Goal: Transaction & Acquisition: Purchase product/service

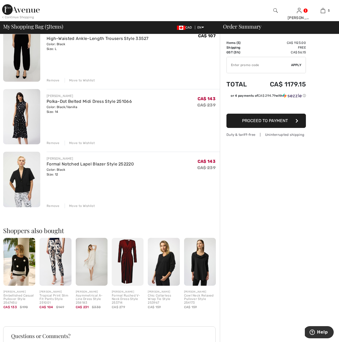
scroll to position [176, 0]
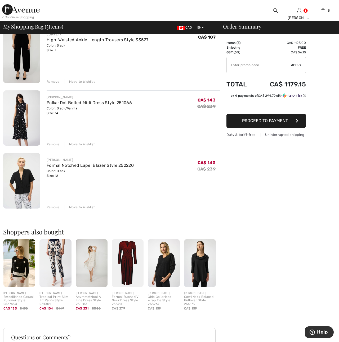
click at [21, 182] on img at bounding box center [21, 181] width 37 height 56
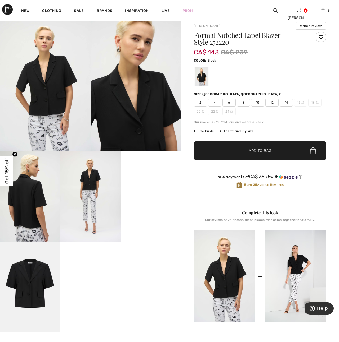
scroll to position [38, 0]
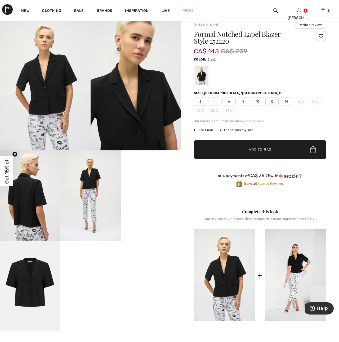
click at [286, 101] on span "14" at bounding box center [285, 102] width 13 height 8
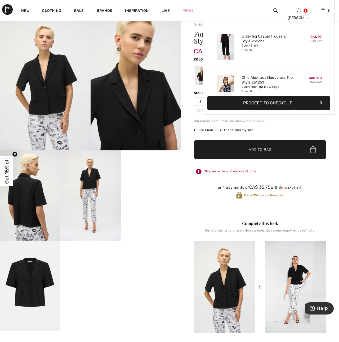
click at [225, 86] on img at bounding box center [224, 88] width 17 height 26
click at [324, 10] on img at bounding box center [322, 10] width 4 height 6
click at [330, 11] on link "5" at bounding box center [322, 10] width 23 height 6
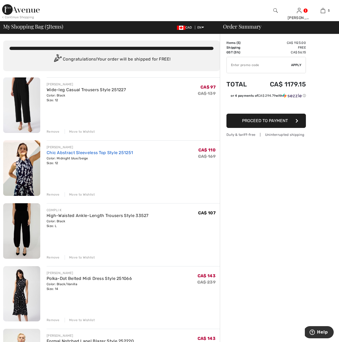
click at [57, 155] on link "Chic Abstract Sleeveless Top Style 251251" at bounding box center [90, 152] width 86 height 5
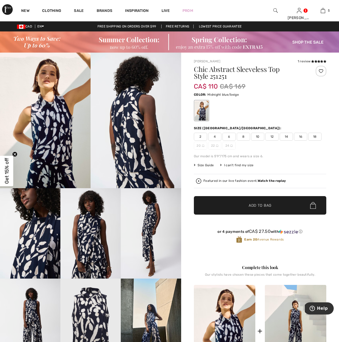
click at [273, 137] on span "12" at bounding box center [271, 137] width 13 height 8
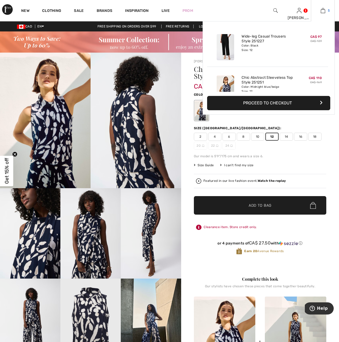
click at [323, 10] on img at bounding box center [322, 10] width 4 height 6
click at [325, 10] on link "5" at bounding box center [322, 10] width 23 height 6
click at [327, 10] on link "5" at bounding box center [322, 10] width 23 height 6
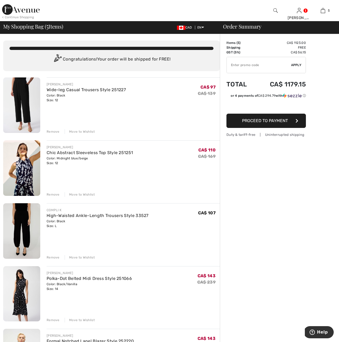
click at [55, 196] on div "Remove" at bounding box center [53, 194] width 13 height 5
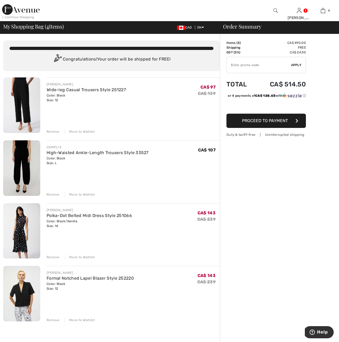
click at [49, 320] on div "Remove" at bounding box center [53, 320] width 13 height 5
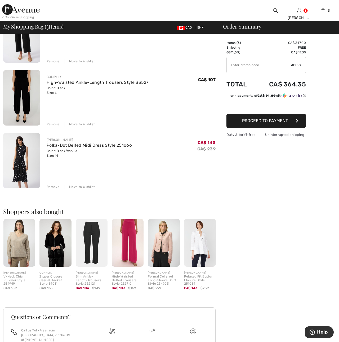
scroll to position [70, 0]
click at [53, 147] on link "Polka-Dot Belted Midi Dress Style 251066" at bounding box center [89, 145] width 85 height 5
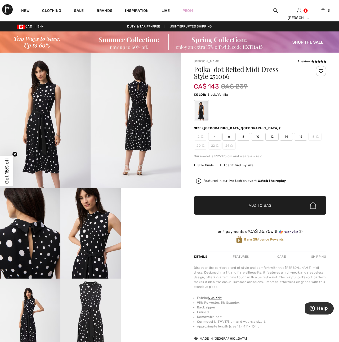
click at [43, 240] on img at bounding box center [30, 233] width 60 height 90
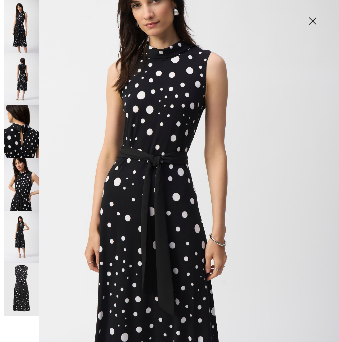
scroll to position [67, 0]
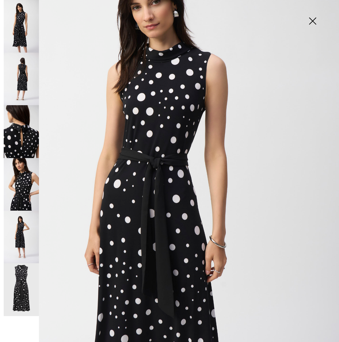
click at [17, 197] on img at bounding box center [21, 184] width 35 height 53
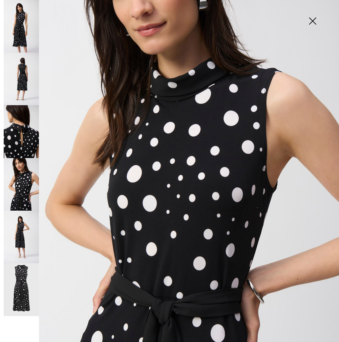
click at [315, 20] on img at bounding box center [312, 21] width 26 height 27
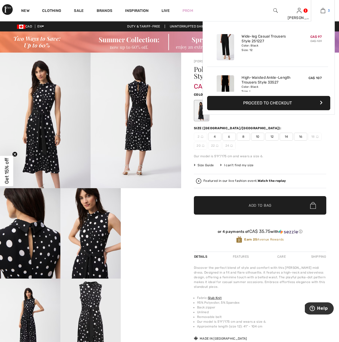
click at [321, 11] on img at bounding box center [322, 10] width 4 height 6
click at [326, 11] on link "3" at bounding box center [322, 10] width 23 height 6
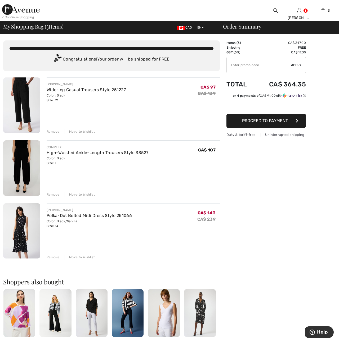
click at [51, 258] on div "Remove" at bounding box center [53, 257] width 13 height 5
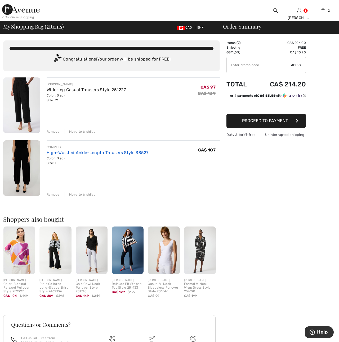
click at [59, 153] on link "High-Waisted Ankle-Length Trousers Style 33527" at bounding box center [98, 152] width 102 height 5
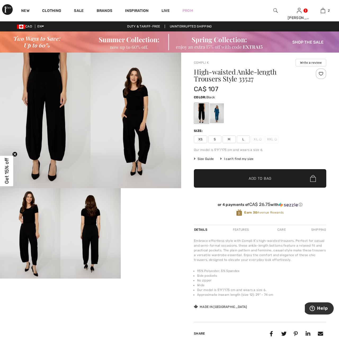
click at [159, 219] on video "Your browser does not support the video tag." at bounding box center [151, 203] width 60 height 30
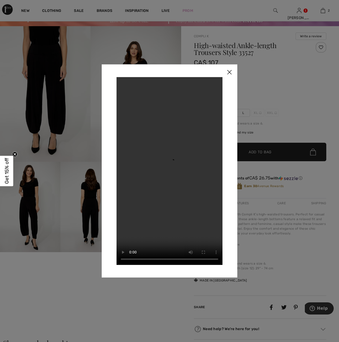
scroll to position [28, 0]
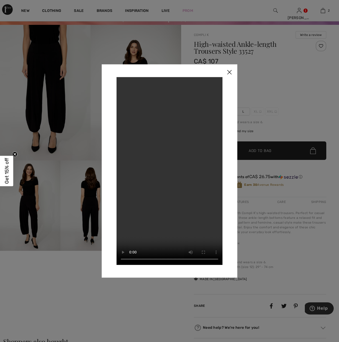
click at [229, 72] on img at bounding box center [229, 72] width 16 height 16
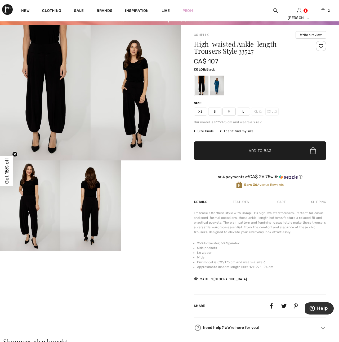
click at [57, 109] on img at bounding box center [45, 93] width 90 height 136
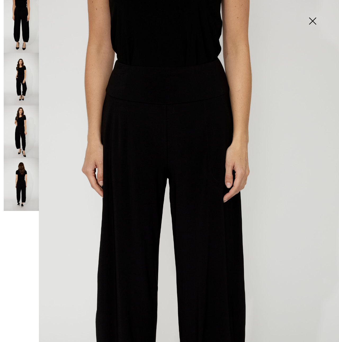
scroll to position [5, 0]
click at [20, 84] on img at bounding box center [21, 79] width 35 height 53
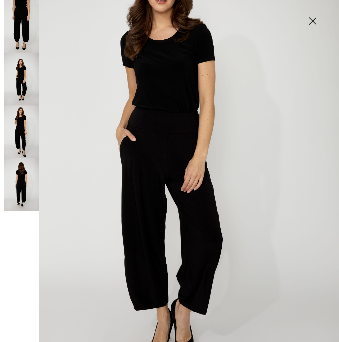
scroll to position [102, 0]
click at [19, 183] on img at bounding box center [21, 184] width 35 height 53
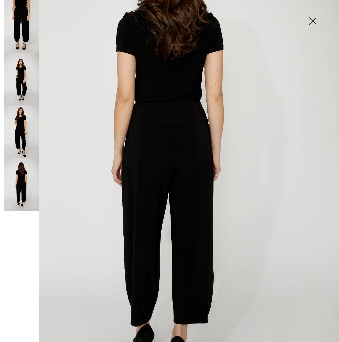
click at [308, 18] on img at bounding box center [312, 21] width 26 height 27
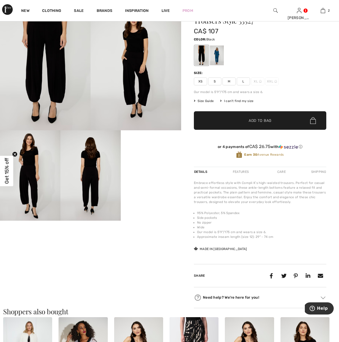
scroll to position [0, 0]
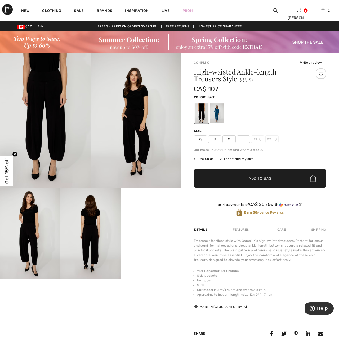
click at [311, 41] on img at bounding box center [169, 41] width 339 height 21
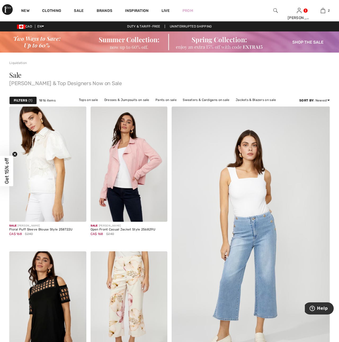
click at [217, 43] on img at bounding box center [169, 41] width 339 height 21
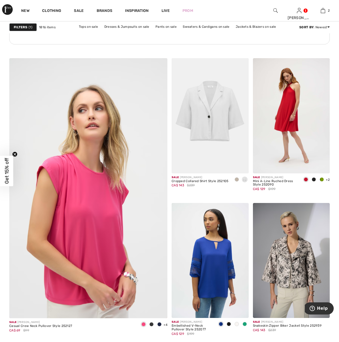
scroll to position [1188, 0]
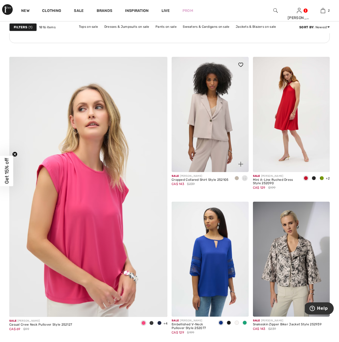
click at [199, 130] on img at bounding box center [209, 114] width 77 height 115
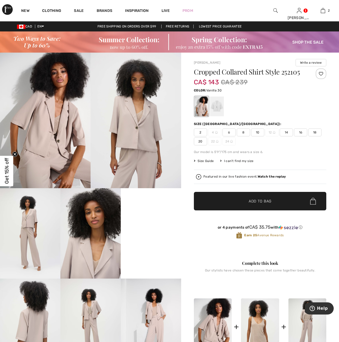
click at [217, 106] on div at bounding box center [217, 107] width 14 height 20
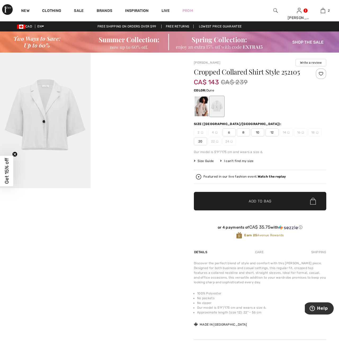
click at [195, 108] on div at bounding box center [201, 107] width 14 height 20
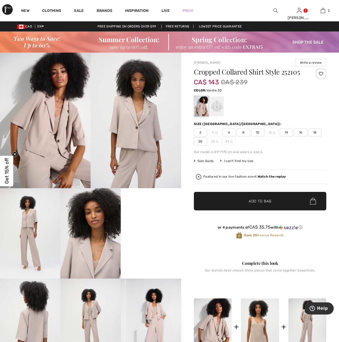
click at [221, 108] on div at bounding box center [217, 107] width 14 height 20
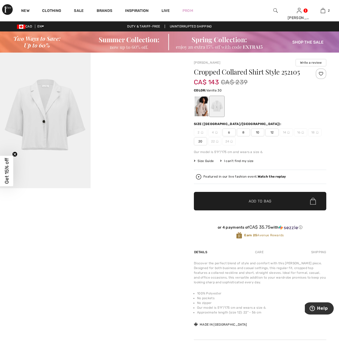
click at [272, 134] on span "12" at bounding box center [271, 133] width 13 height 8
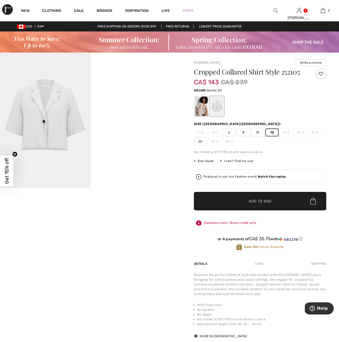
click at [259, 207] on span "✔ Added to Bag Add to Bag" at bounding box center [260, 201] width 132 height 19
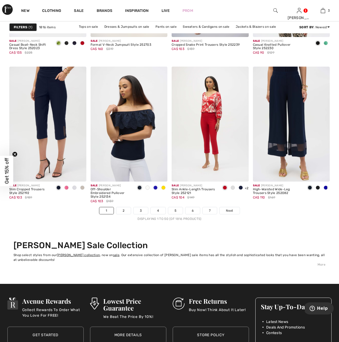
scroll to position [2108, 0]
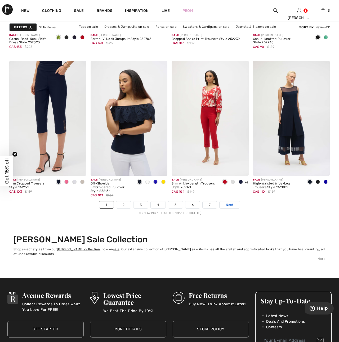
click at [232, 206] on span "Next" at bounding box center [229, 205] width 7 height 5
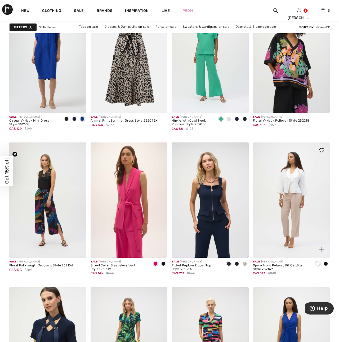
scroll to position [742, 0]
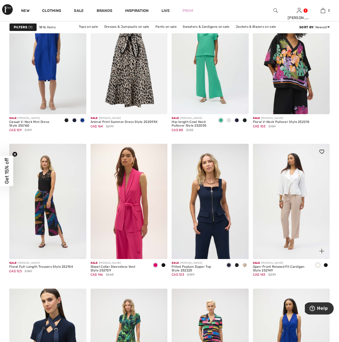
click at [294, 183] on img at bounding box center [291, 201] width 77 height 115
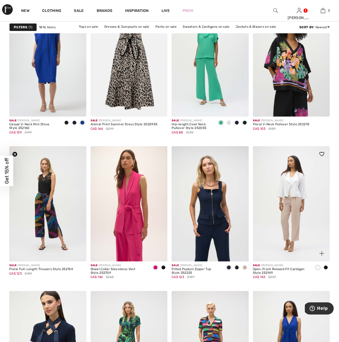
scroll to position [739, 0]
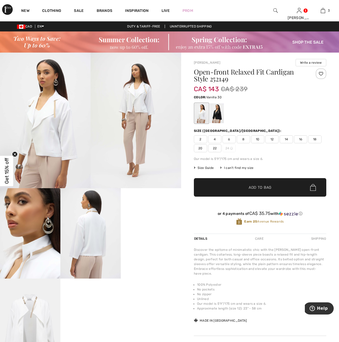
click at [160, 219] on video "Your browser does not support the video tag." at bounding box center [151, 203] width 60 height 30
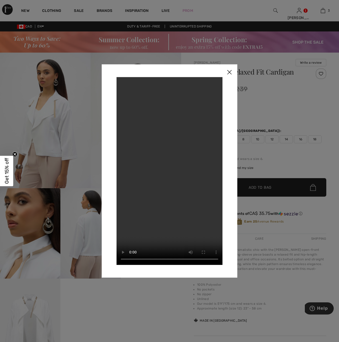
click at [228, 71] on img at bounding box center [229, 72] width 16 height 16
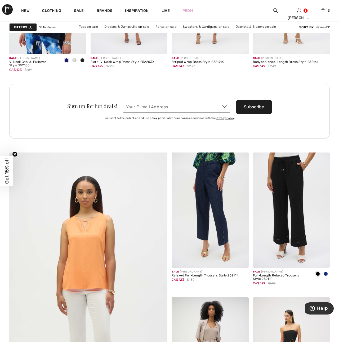
scroll to position [1093, 0]
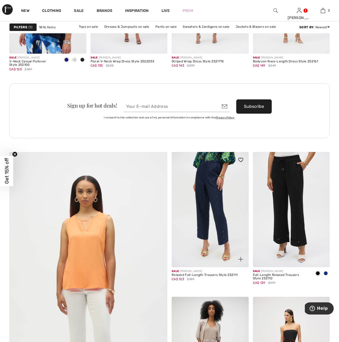
click at [218, 208] on img at bounding box center [209, 209] width 77 height 115
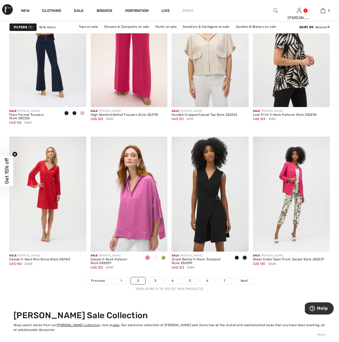
scroll to position [2033, 0]
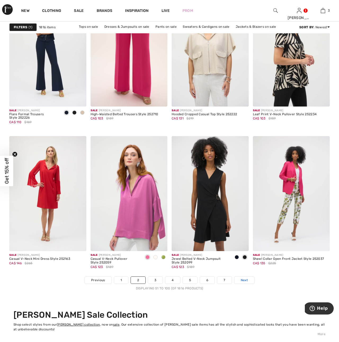
click at [246, 281] on span "Next" at bounding box center [243, 280] width 7 height 5
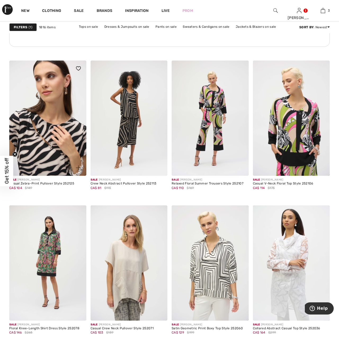
scroll to position [1818, 0]
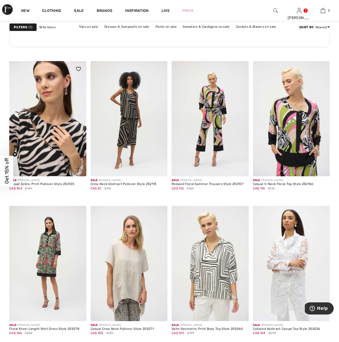
click at [40, 164] on img at bounding box center [47, 118] width 77 height 115
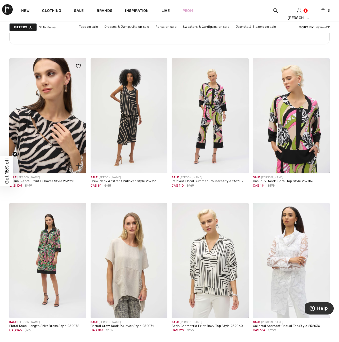
scroll to position [1821, 0]
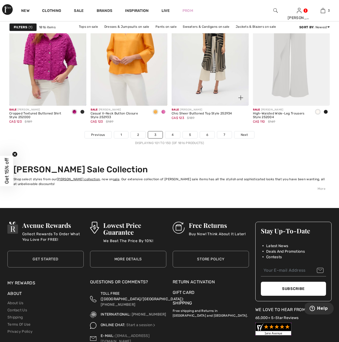
scroll to position [2180, 0]
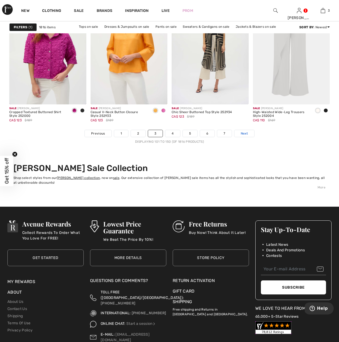
click at [244, 135] on span "Next" at bounding box center [243, 133] width 7 height 5
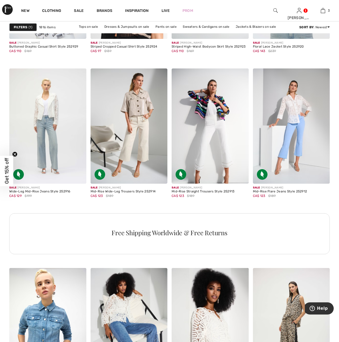
scroll to position [1614, 0]
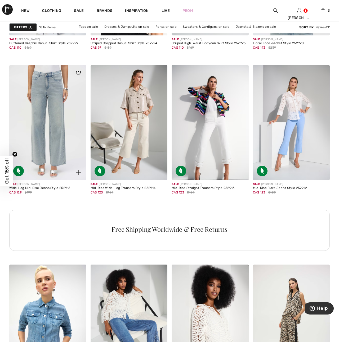
click at [55, 149] on img at bounding box center [47, 122] width 77 height 115
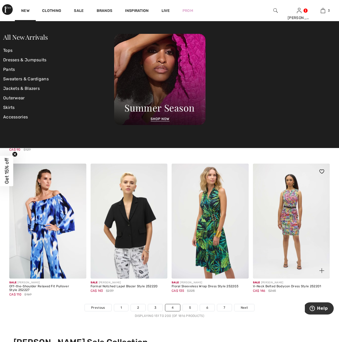
scroll to position [2013, 0]
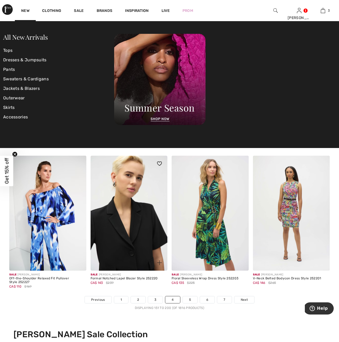
click at [143, 236] on img at bounding box center [128, 213] width 77 height 115
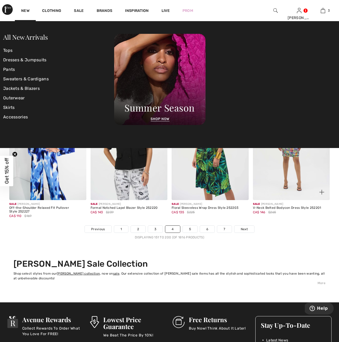
scroll to position [2068, 0]
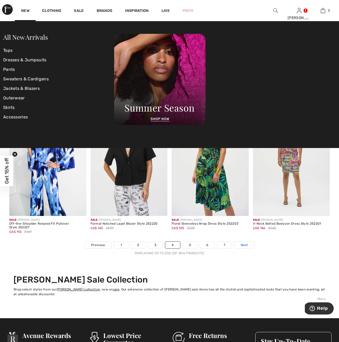
click at [244, 245] on span "Next" at bounding box center [243, 245] width 7 height 5
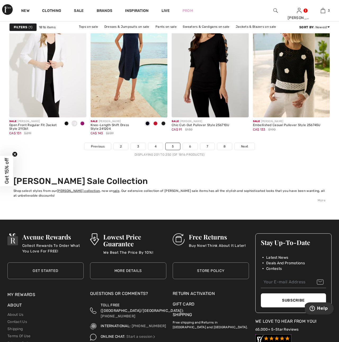
scroll to position [2186, 0]
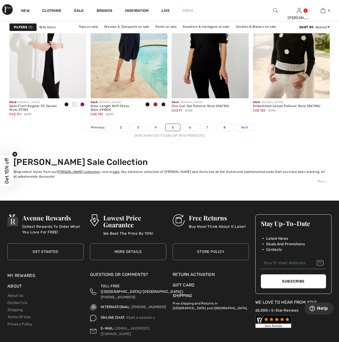
click at [247, 128] on span "Next" at bounding box center [244, 127] width 7 height 5
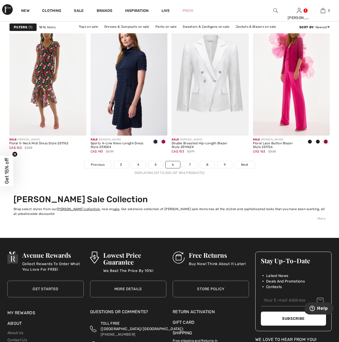
scroll to position [2148, 0]
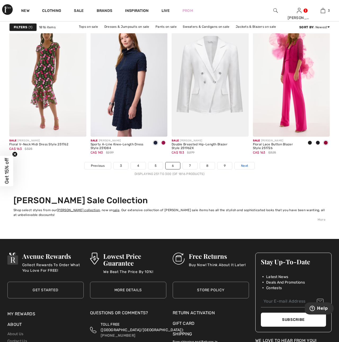
click at [249, 167] on link "Next" at bounding box center [244, 165] width 20 height 7
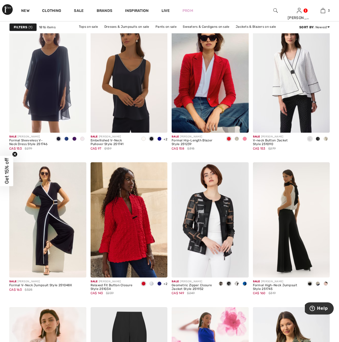
scroll to position [724, 0]
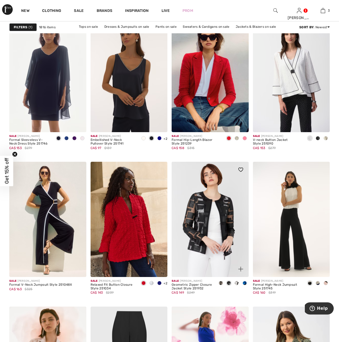
click at [244, 283] on span at bounding box center [244, 283] width 4 height 4
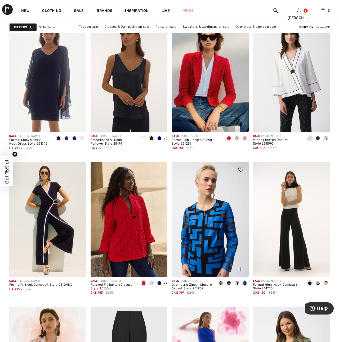
click at [237, 284] on span at bounding box center [236, 283] width 4 height 4
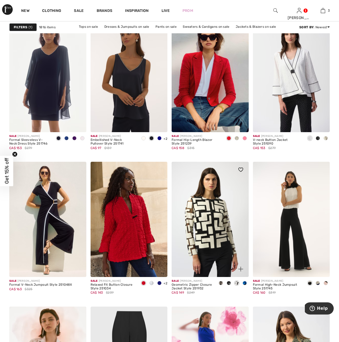
click at [229, 284] on span at bounding box center [228, 283] width 4 height 4
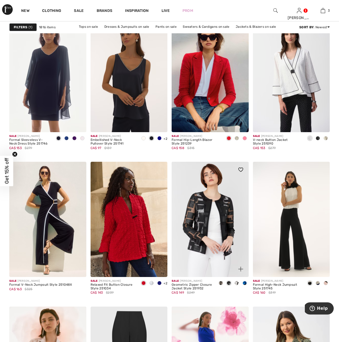
click at [221, 284] on span at bounding box center [221, 283] width 4 height 4
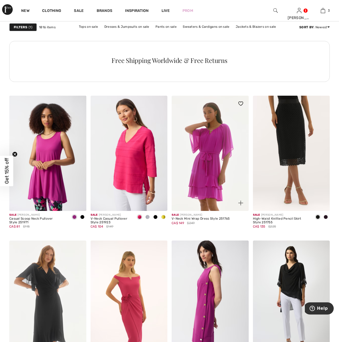
scroll to position [1791, 0]
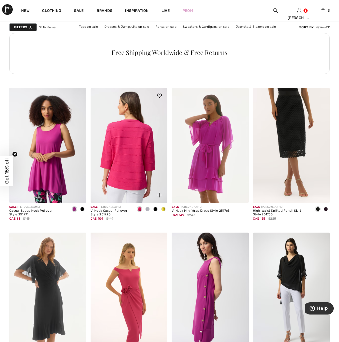
click at [132, 164] on img at bounding box center [128, 145] width 77 height 115
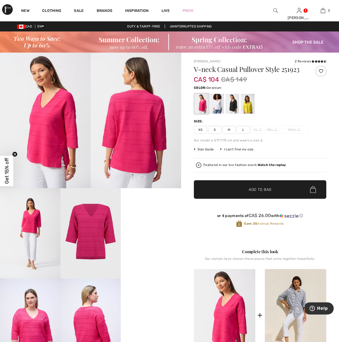
click at [244, 130] on span "L" at bounding box center [243, 130] width 13 height 8
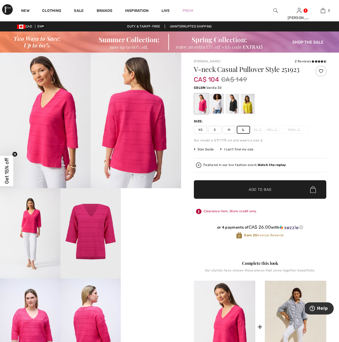
click at [217, 109] on div at bounding box center [217, 104] width 14 height 20
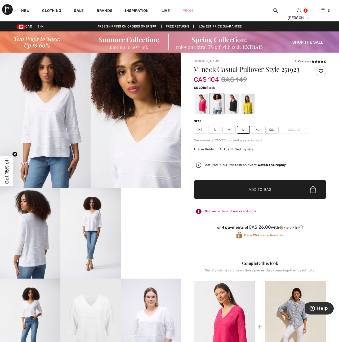
click at [232, 106] on div at bounding box center [232, 104] width 14 height 20
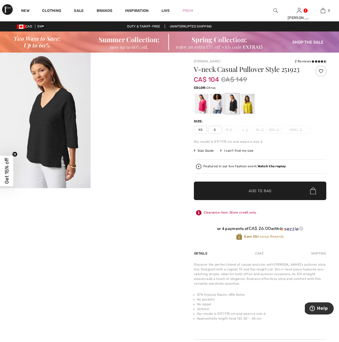
click at [250, 108] on div at bounding box center [247, 104] width 14 height 20
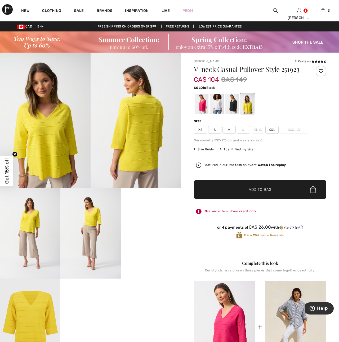
click at [234, 108] on div at bounding box center [232, 104] width 14 height 20
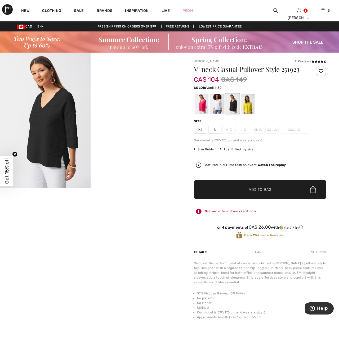
click at [217, 106] on div at bounding box center [217, 104] width 14 height 20
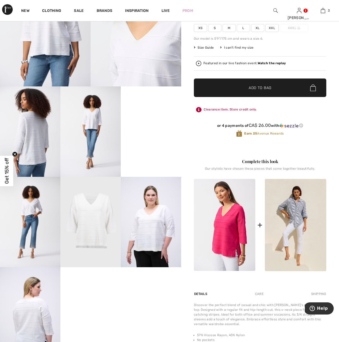
scroll to position [103, 0]
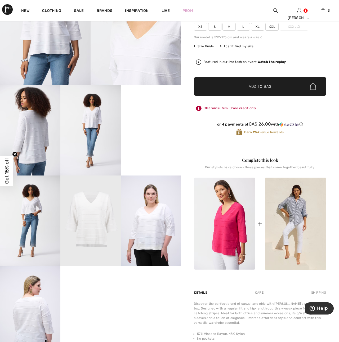
click at [146, 234] on img at bounding box center [151, 221] width 60 height 90
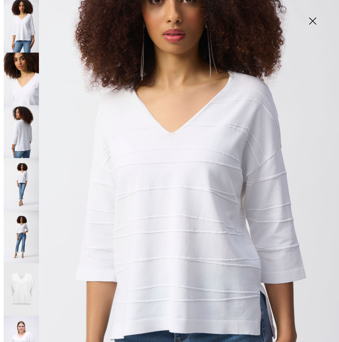
scroll to position [56, 0]
click at [316, 22] on img at bounding box center [312, 21] width 26 height 27
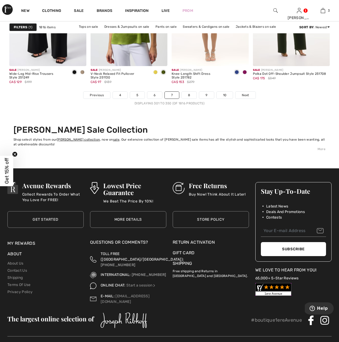
scroll to position [2221, 0]
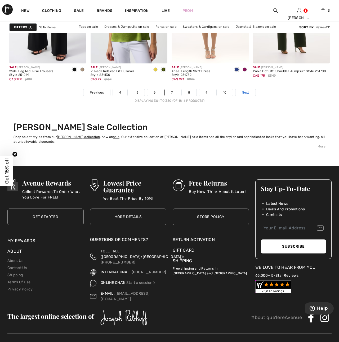
click at [243, 92] on span "Next" at bounding box center [245, 92] width 7 height 5
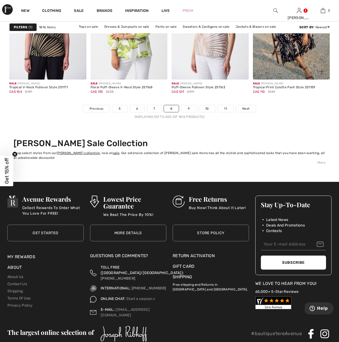
scroll to position [2205, 0]
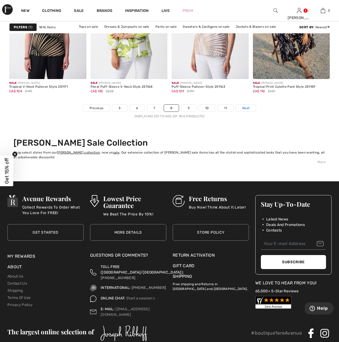
click at [251, 109] on link "Next" at bounding box center [246, 108] width 20 height 7
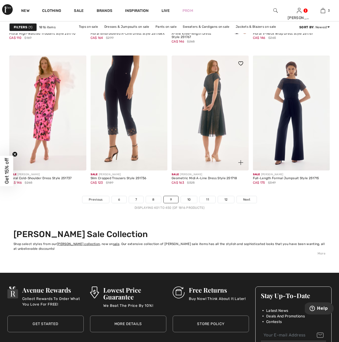
scroll to position [2123, 0]
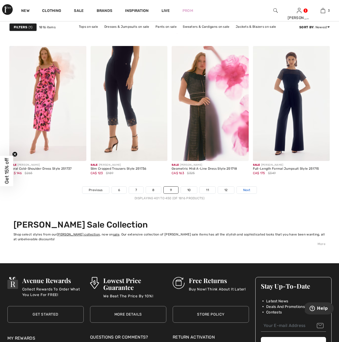
click at [249, 190] on span "Next" at bounding box center [246, 190] width 7 height 5
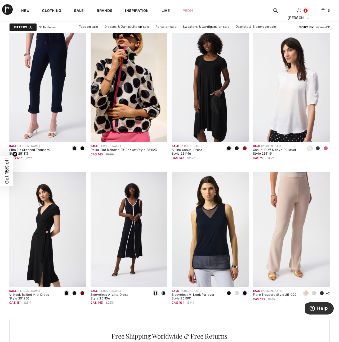
scroll to position [1508, 0]
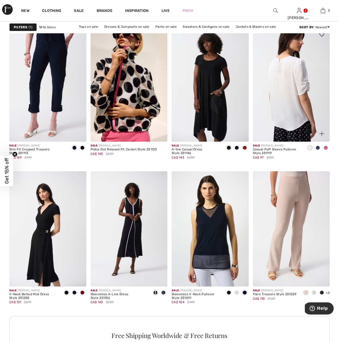
click at [282, 110] on img at bounding box center [291, 83] width 77 height 115
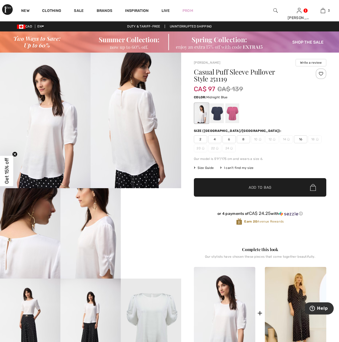
click at [218, 115] on div at bounding box center [217, 113] width 14 height 20
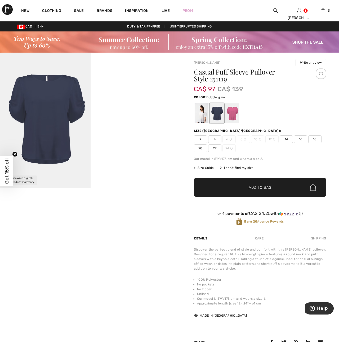
click at [233, 114] on div at bounding box center [232, 113] width 14 height 20
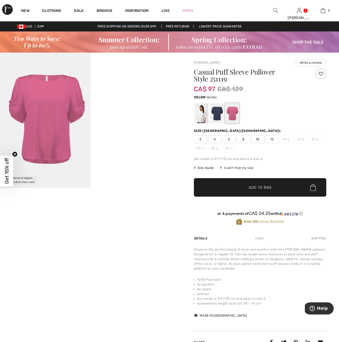
click at [198, 119] on div at bounding box center [201, 113] width 14 height 20
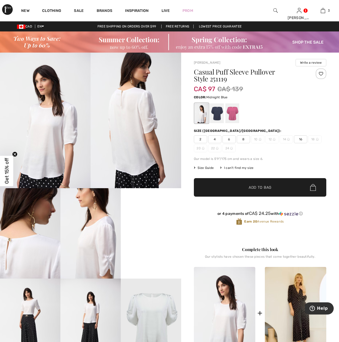
click at [217, 116] on div at bounding box center [217, 113] width 14 height 20
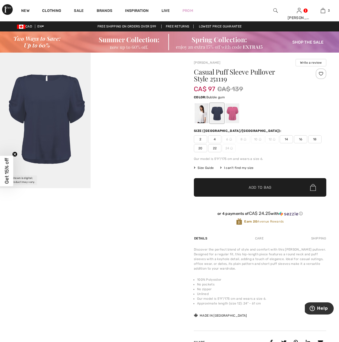
click at [234, 116] on div at bounding box center [232, 113] width 14 height 20
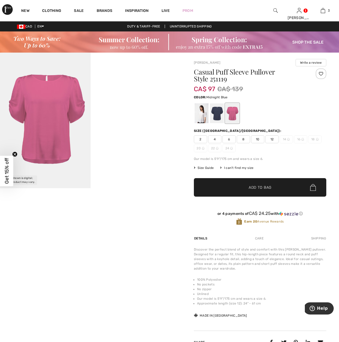
click at [219, 117] on div at bounding box center [217, 113] width 14 height 20
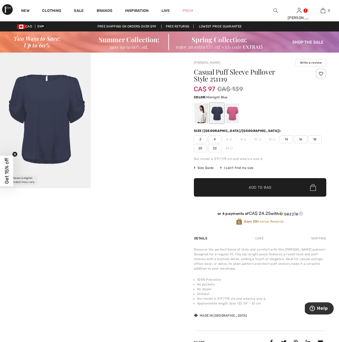
click at [285, 141] on span "14" at bounding box center [285, 139] width 13 height 8
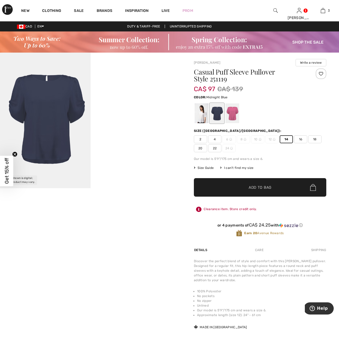
click at [258, 188] on span "Add to Bag" at bounding box center [259, 188] width 23 height 6
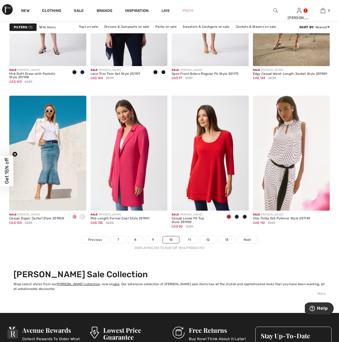
scroll to position [2074, 0]
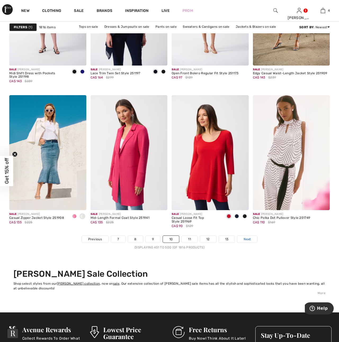
click at [246, 240] on span "Next" at bounding box center [246, 239] width 7 height 5
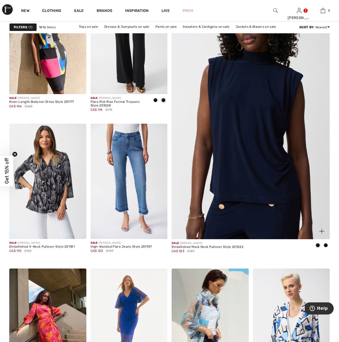
scroll to position [129, 0]
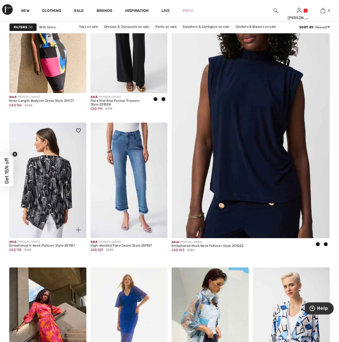
click at [53, 201] on img at bounding box center [47, 180] width 77 height 115
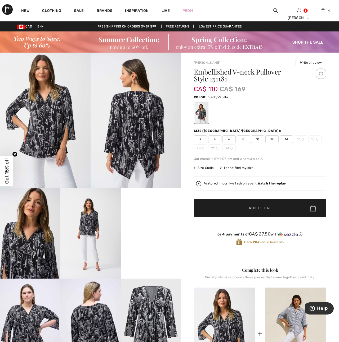
click at [150, 219] on video "Your browser does not support the video tag." at bounding box center [151, 203] width 60 height 30
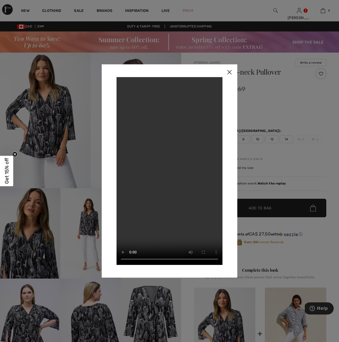
click at [229, 70] on img at bounding box center [229, 72] width 16 height 16
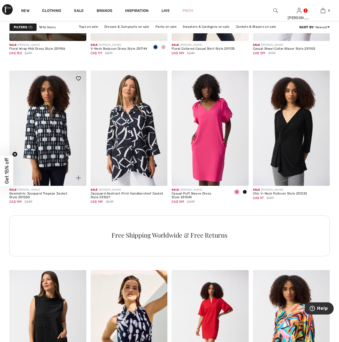
scroll to position [470, 0]
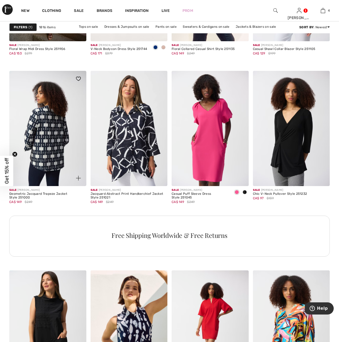
click at [39, 145] on img at bounding box center [47, 128] width 77 height 115
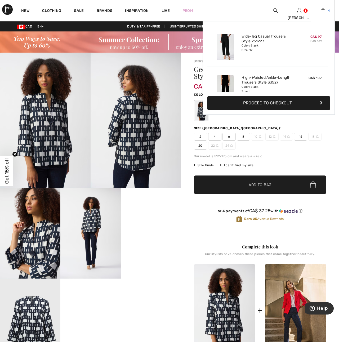
click at [323, 11] on img at bounding box center [322, 10] width 4 height 6
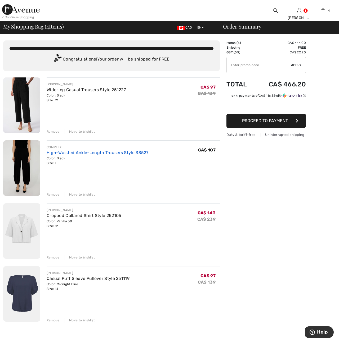
click at [60, 153] on link "High-Waisted Ankle-Length Trousers Style 33527" at bounding box center [98, 152] width 102 height 5
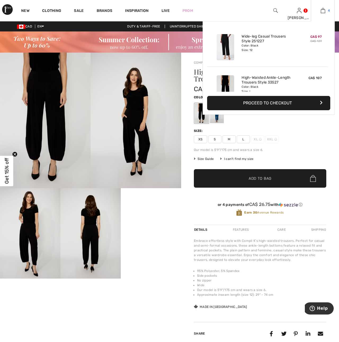
click at [324, 11] on img at bounding box center [322, 10] width 4 height 6
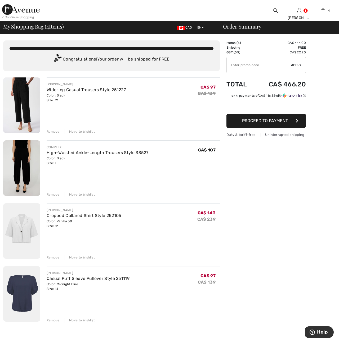
click at [52, 196] on div "Remove" at bounding box center [53, 194] width 13 height 5
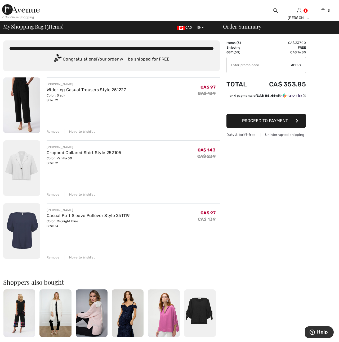
click at [53, 196] on div "Remove" at bounding box center [53, 194] width 13 height 5
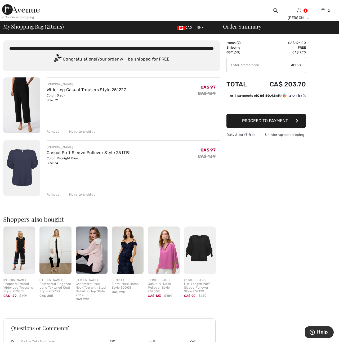
click at [26, 106] on img at bounding box center [21, 106] width 37 height 56
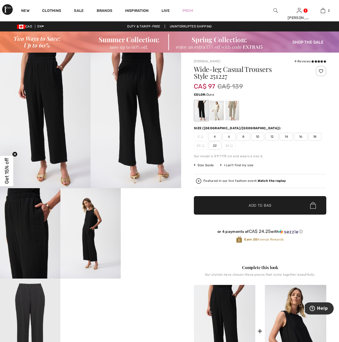
click at [231, 111] on div at bounding box center [232, 111] width 14 height 20
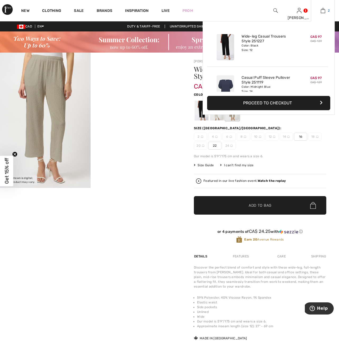
click at [323, 13] on img at bounding box center [322, 10] width 4 height 6
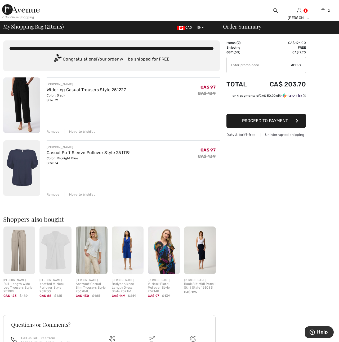
click at [53, 133] on div "Remove" at bounding box center [53, 131] width 13 height 5
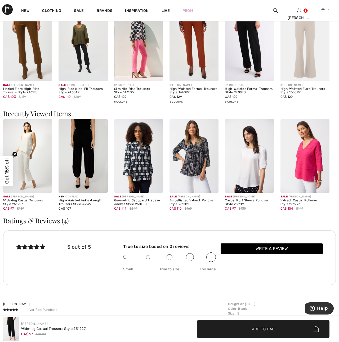
scroll to position [651, 0]
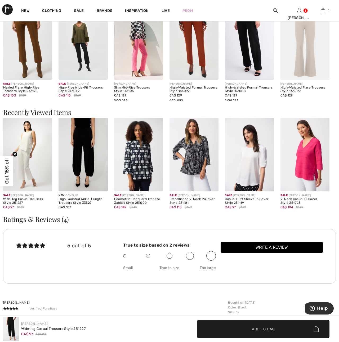
click at [81, 164] on img at bounding box center [82, 155] width 49 height 74
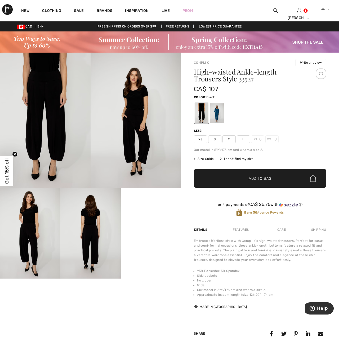
drag, startPoint x: 243, startPoint y: 139, endPoint x: 274, endPoint y: 157, distance: 35.3
click at [243, 139] on span "L" at bounding box center [243, 139] width 13 height 8
click at [270, 178] on span "Add to Bag" at bounding box center [259, 179] width 23 height 6
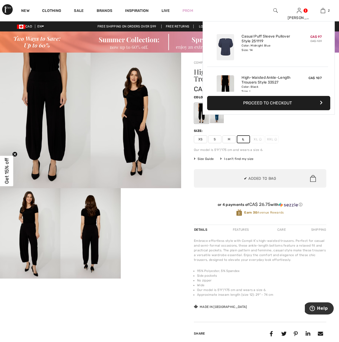
scroll to position [16, 0]
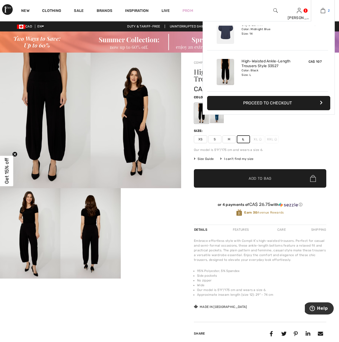
click at [325, 11] on link "2" at bounding box center [322, 10] width 23 height 6
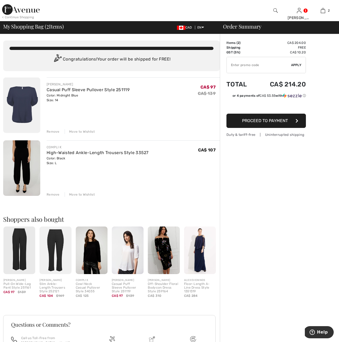
click at [270, 123] on span "Proceed to Payment" at bounding box center [265, 120] width 46 height 5
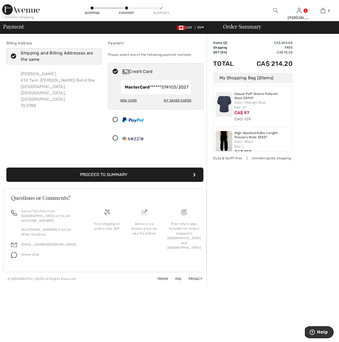
click at [192, 182] on button "Proceed to Summary" at bounding box center [104, 175] width 197 height 14
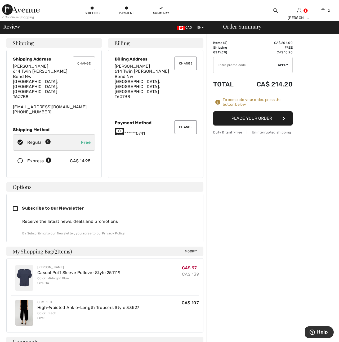
click at [221, 65] on input "TEXT" at bounding box center [245, 65] width 64 height 16
type input "GC005088351"
click at [283, 65] on span "Apply" at bounding box center [283, 65] width 11 height 5
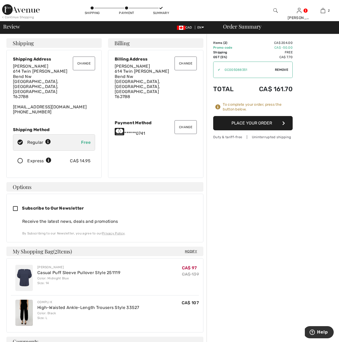
click at [257, 122] on button "Place Your Order" at bounding box center [252, 123] width 79 height 14
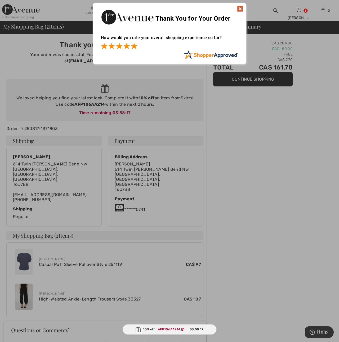
click at [135, 48] on span at bounding box center [134, 46] width 6 height 6
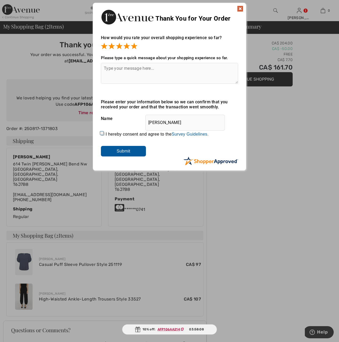
click at [101, 134] on input "I hereby consent and agree to the By submitting a review, you grant permission …" at bounding box center [102, 133] width 3 height 3
checkbox input "true"
click at [124, 152] on input "Submit" at bounding box center [123, 151] width 45 height 11
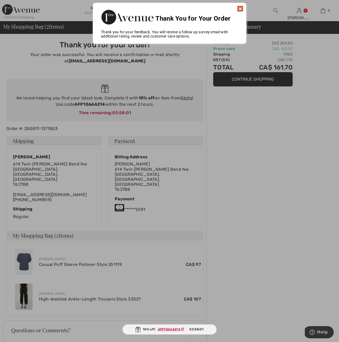
click at [242, 9] on img at bounding box center [240, 9] width 6 height 6
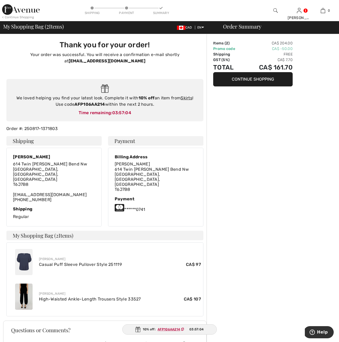
click at [262, 81] on button "Continue Shopping" at bounding box center [252, 79] width 79 height 14
